Goal: Information Seeking & Learning: Check status

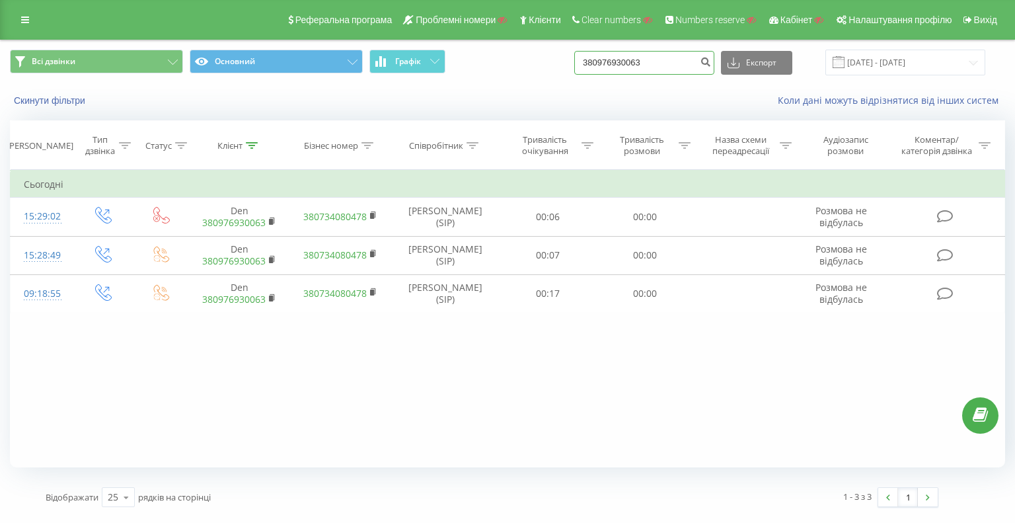
drag, startPoint x: 0, startPoint y: 0, endPoint x: 554, endPoint y: 75, distance: 559.5
click at [559, 76] on div "Всі дзвінки Основний Графік 380976930063 Експорт .csv .xls .xlsx [DATE] - [DATE]" at bounding box center [508, 62] width 1014 height 44
paste input "60901685"
type input "380960901685"
click at [708, 66] on button "submit" at bounding box center [706, 63] width 18 height 24
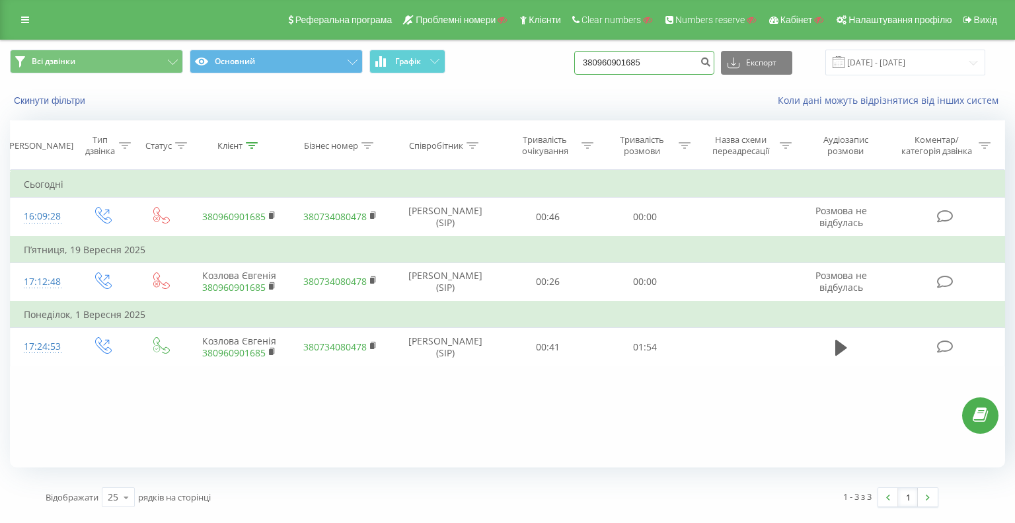
drag, startPoint x: 653, startPoint y: 61, endPoint x: 554, endPoint y: 58, distance: 98.5
click at [552, 57] on div "Всі дзвінки Основний Графік 380960901685 Експорт .csv .xls .xlsx [DATE] - [DATE]" at bounding box center [507, 63] width 995 height 26
paste input "9364806"
type input "380969364806"
click at [711, 60] on icon "submit" at bounding box center [705, 60] width 11 height 8
